Goal: Complete application form: Complete application form

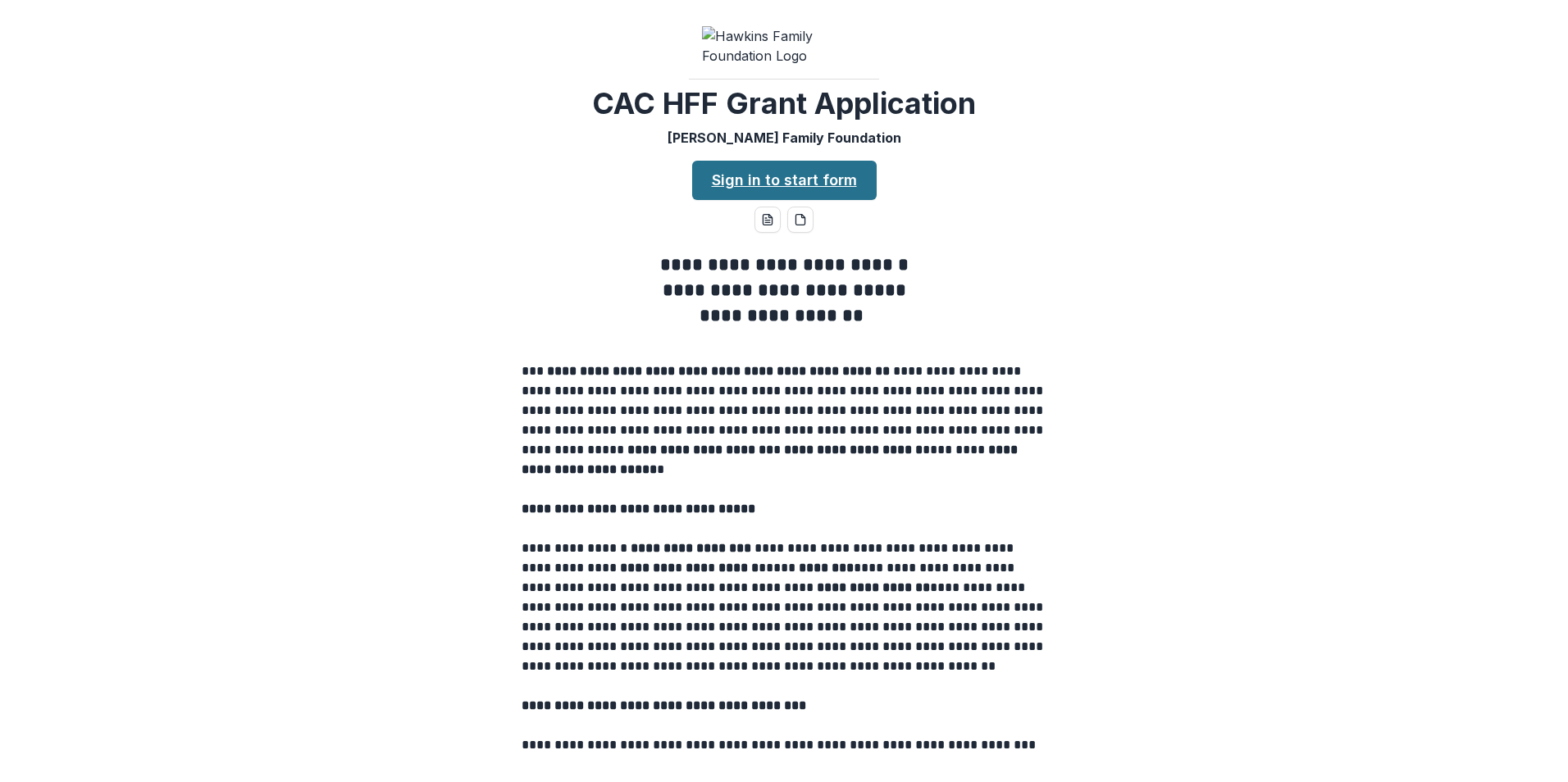
click at [848, 200] on link "Sign in to start form" at bounding box center [785, 181] width 185 height 40
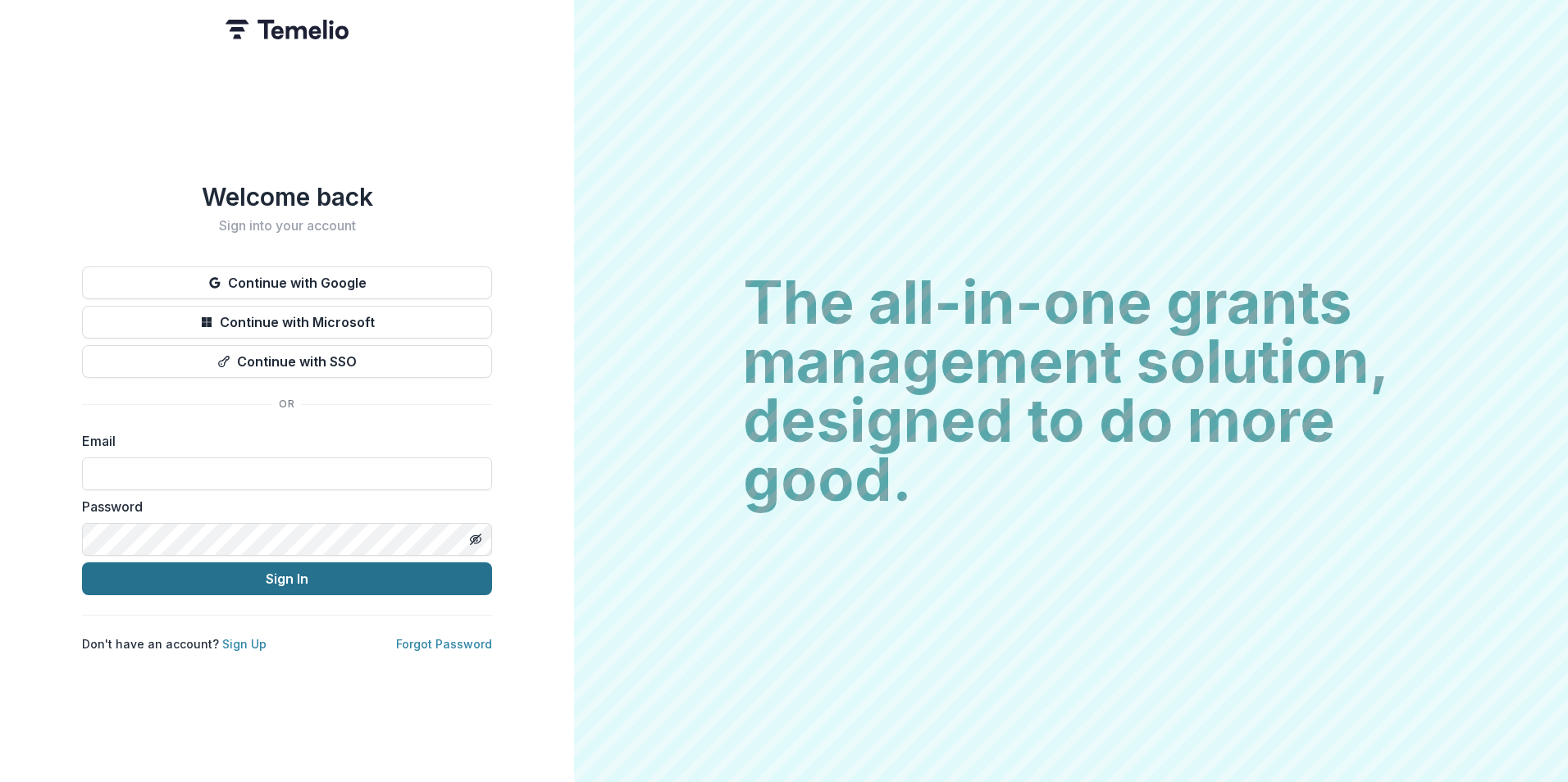
type input "**********"
click at [291, 582] on button "Sign In" at bounding box center [286, 579] width 410 height 33
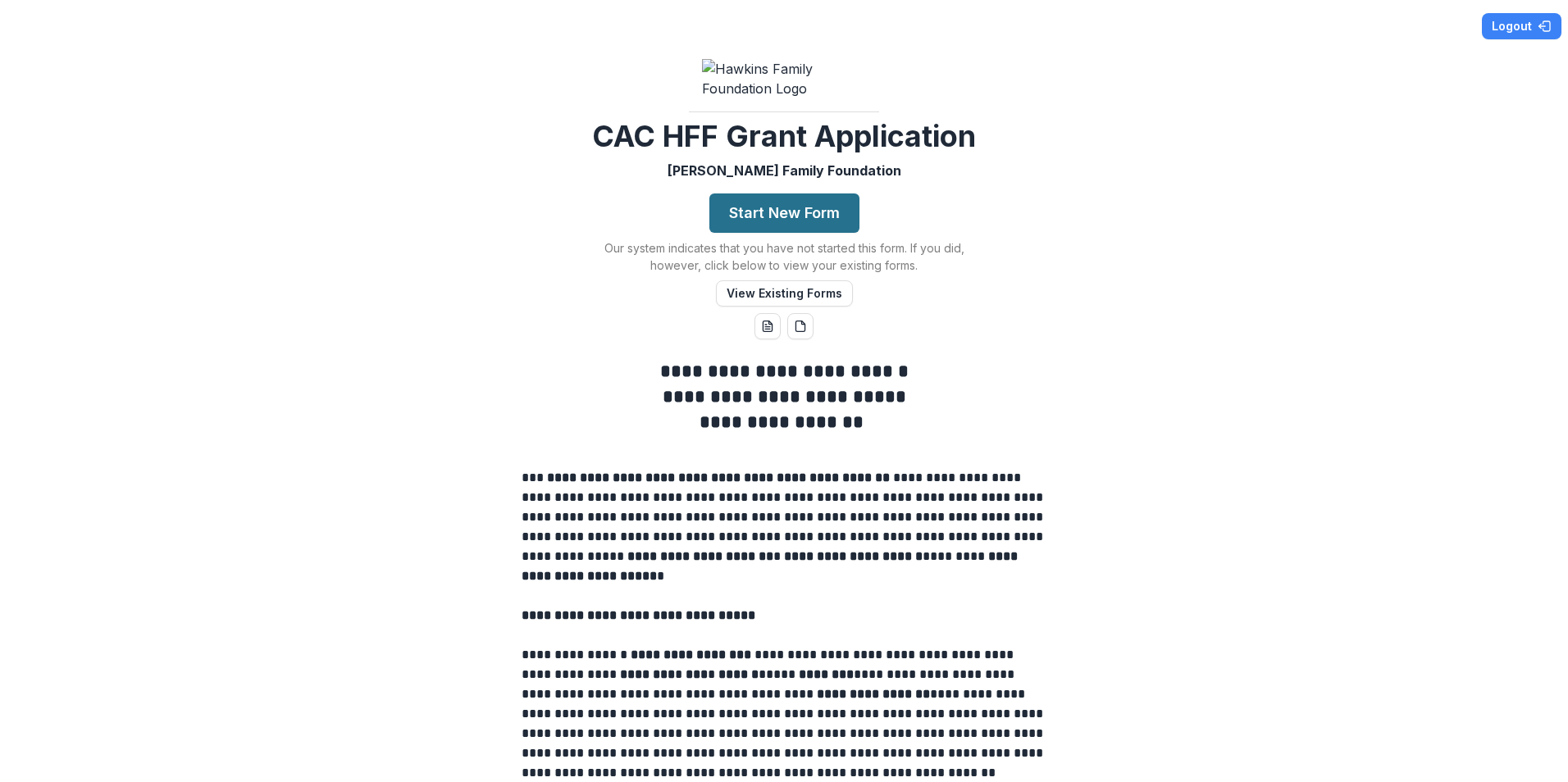
click at [787, 233] on button "Start New Form" at bounding box center [784, 213] width 150 height 40
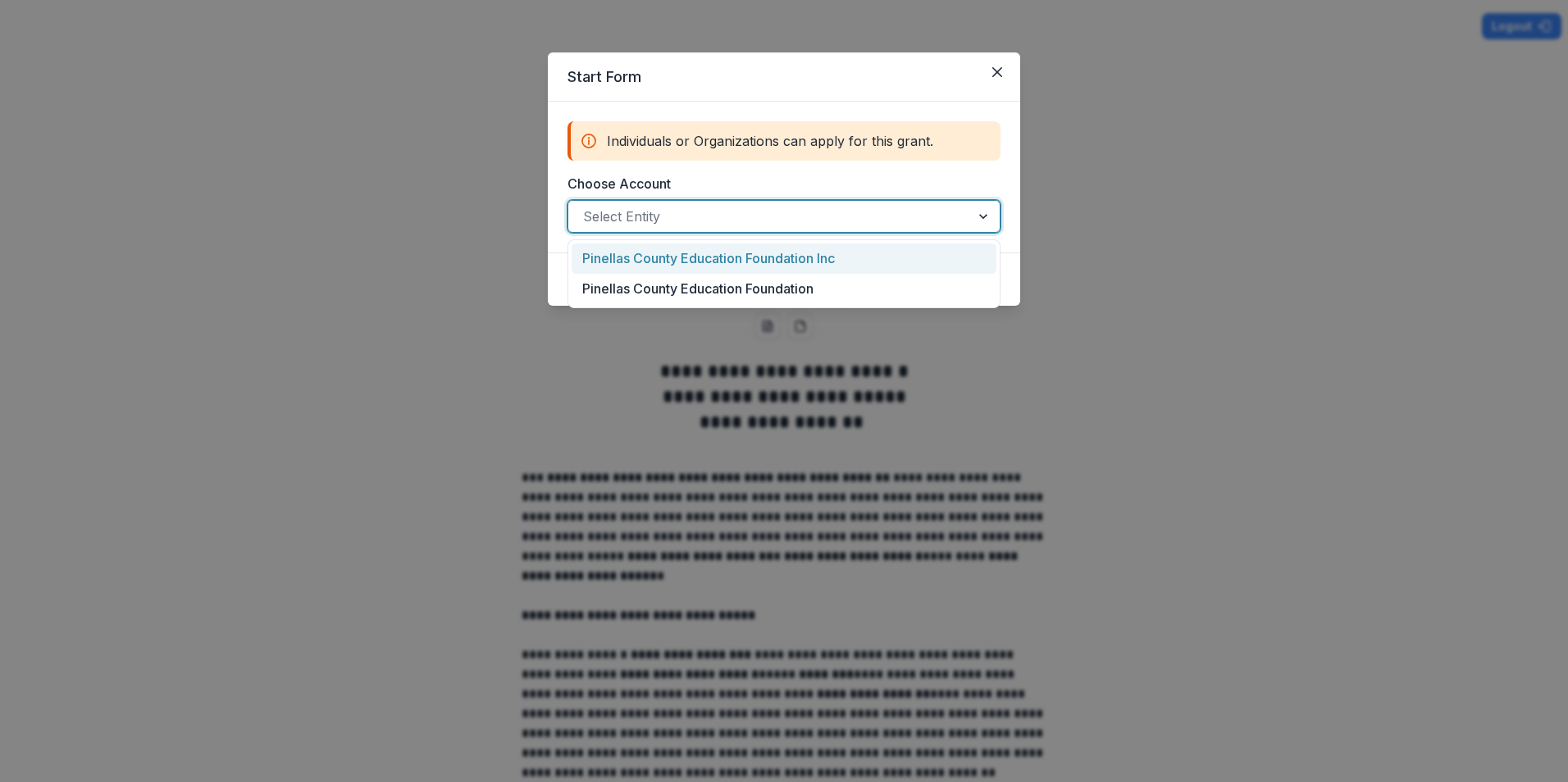
click at [689, 214] on div at bounding box center [768, 216] width 372 height 23
click at [678, 258] on div "Pinellas County Education Foundation Inc" at bounding box center [784, 258] width 425 height 31
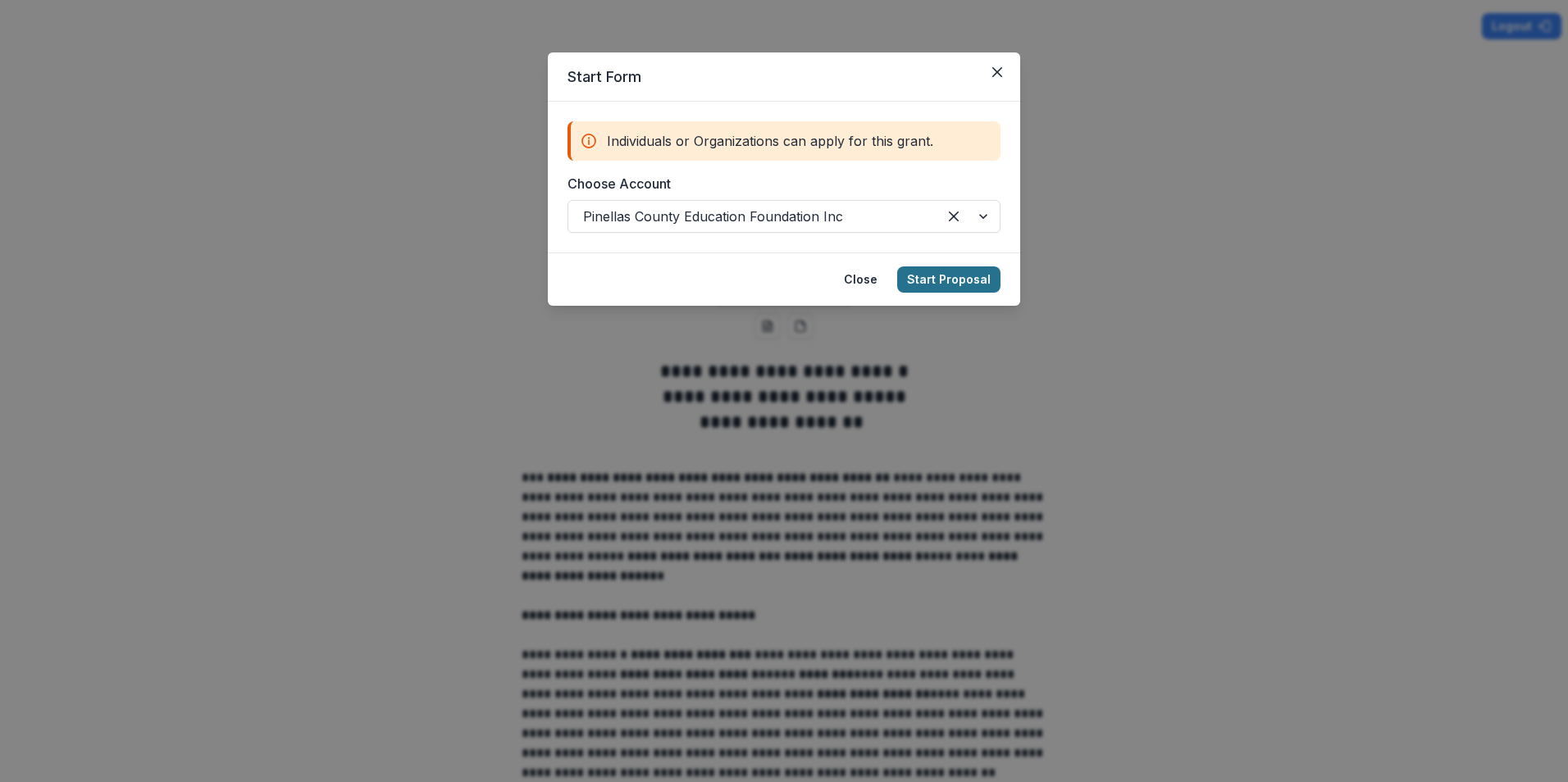
click at [939, 284] on button "Start Proposal" at bounding box center [948, 280] width 103 height 26
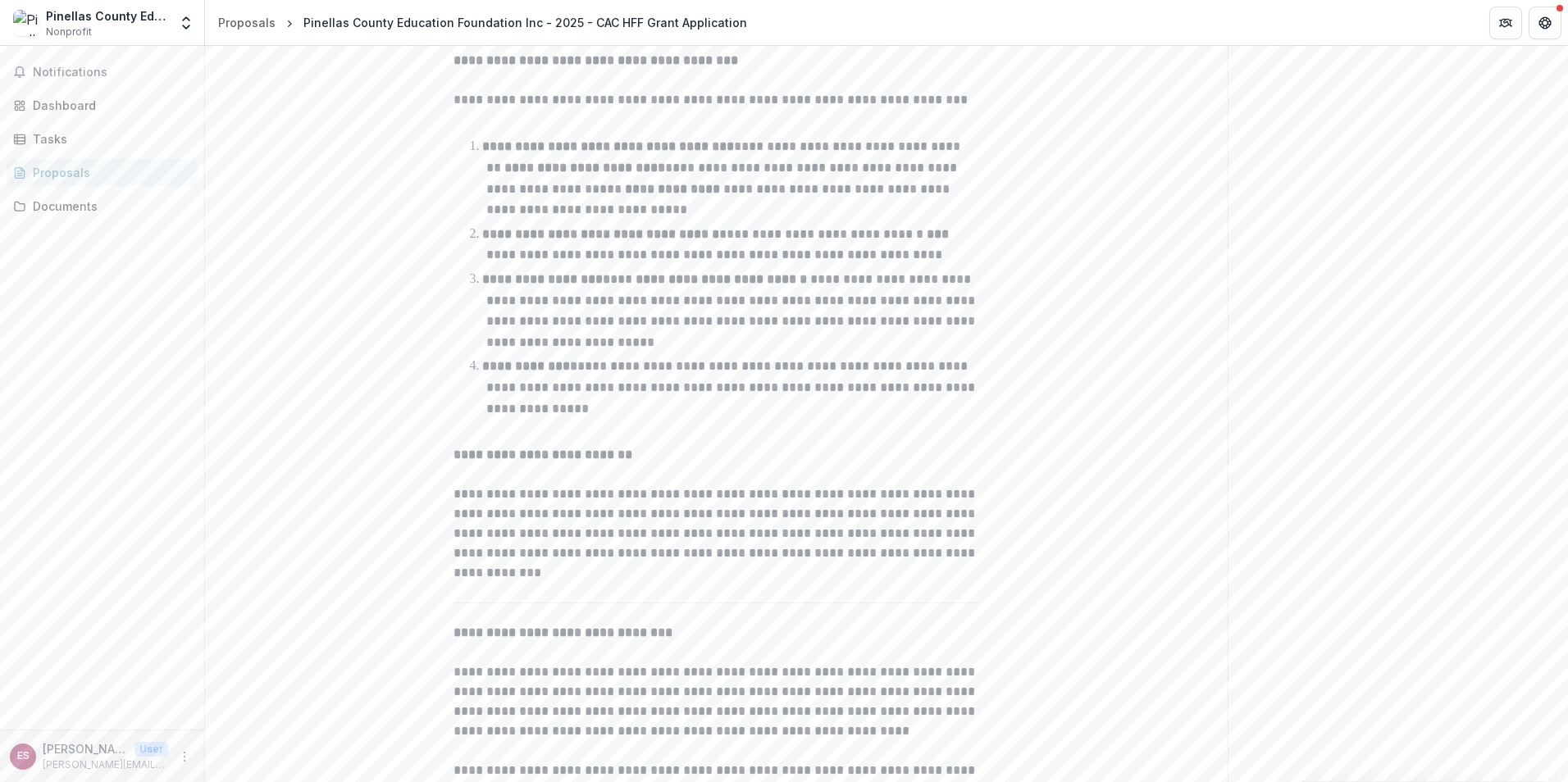
scroll to position [574, 0]
